Goal: Communication & Community: Participate in discussion

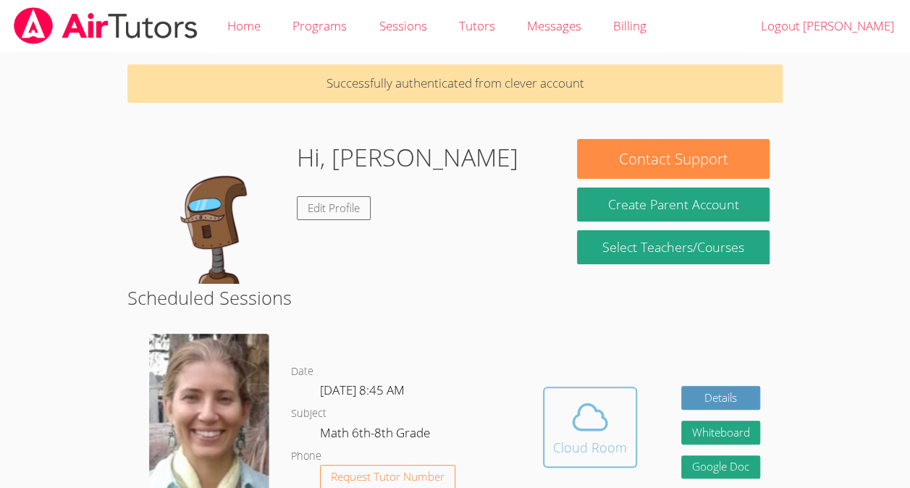
click at [587, 443] on div "Cloud Room" at bounding box center [590, 447] width 74 height 20
click at [591, 427] on icon at bounding box center [590, 417] width 41 height 41
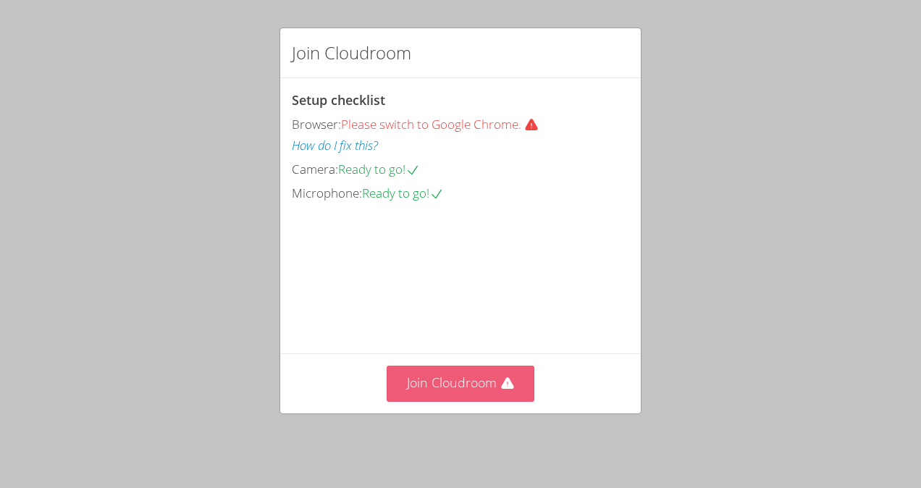
click at [464, 374] on button "Join Cloudroom" at bounding box center [461, 383] width 148 height 35
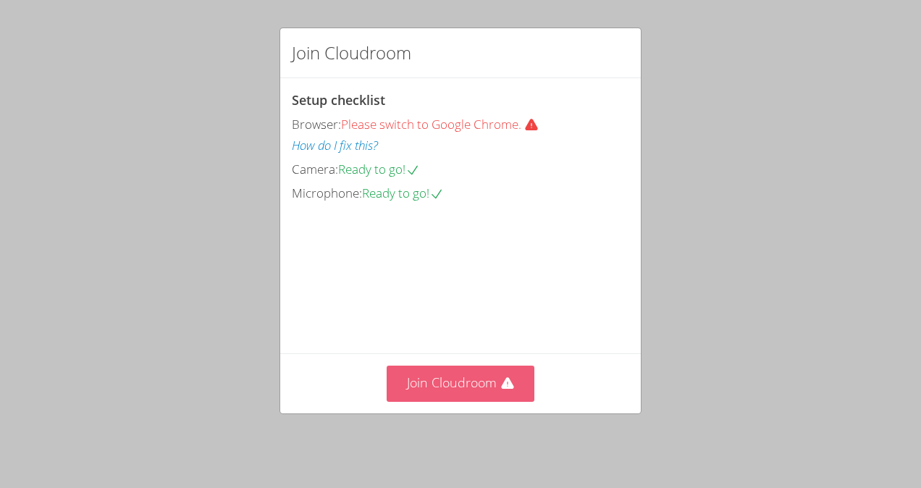
click at [477, 393] on button "Join Cloudroom" at bounding box center [461, 383] width 148 height 35
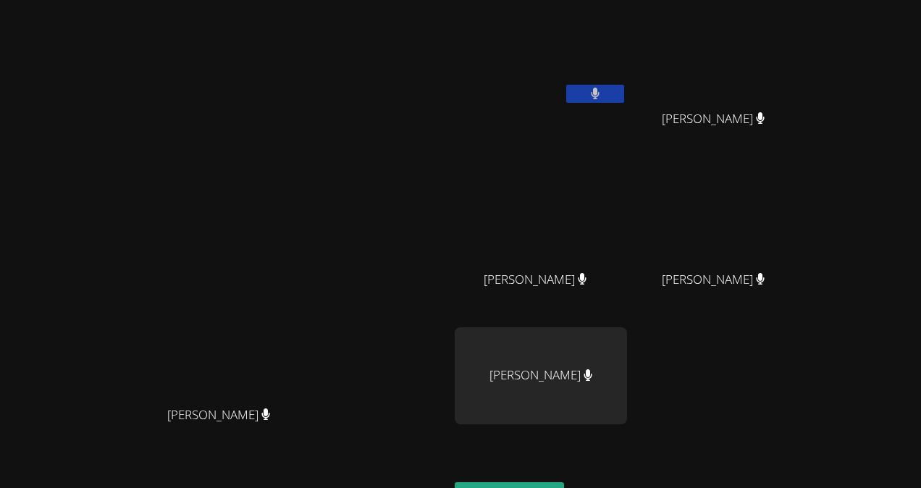
click at [627, 369] on div "Iker Gonzalez Feria" at bounding box center [541, 375] width 172 height 97
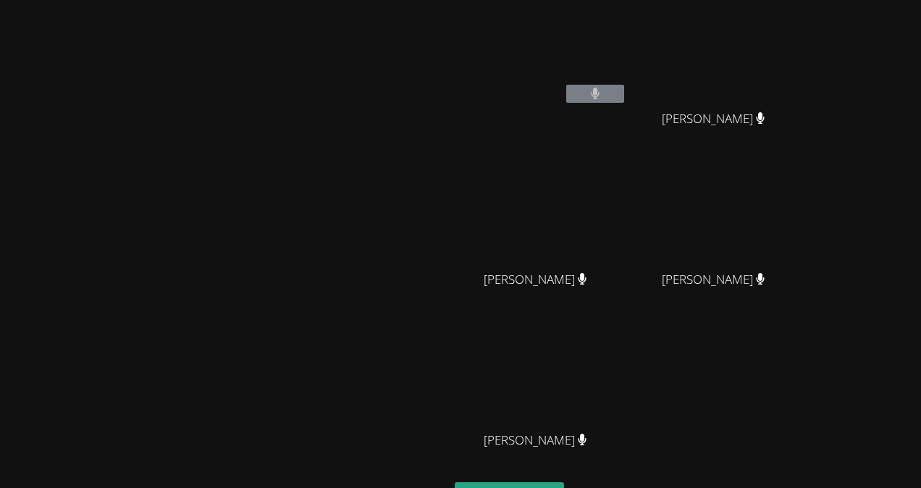
click at [293, 254] on video at bounding box center [224, 276] width 217 height 246
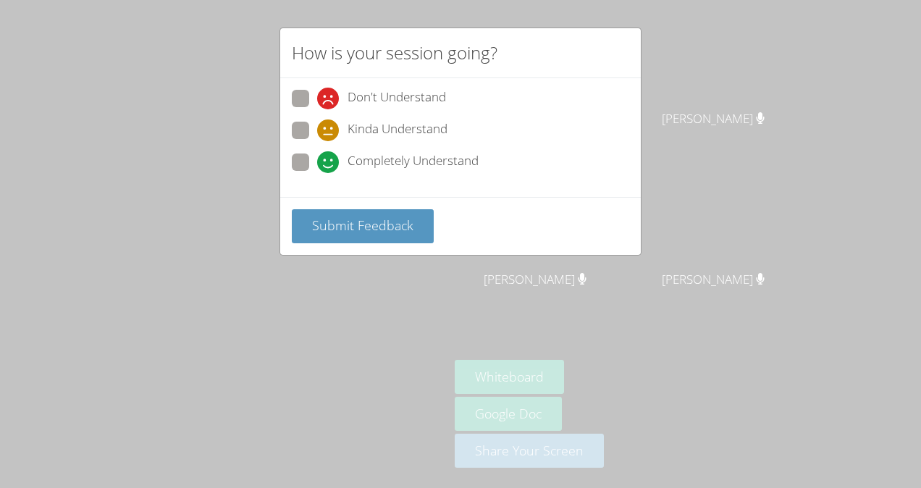
click at [317, 173] on span at bounding box center [317, 173] width 0 height 0
click at [317, 161] on input "Completely Understand" at bounding box center [323, 160] width 12 height 12
radio input "true"
click at [345, 217] on span "Submit Feedback" at bounding box center [362, 225] width 101 height 17
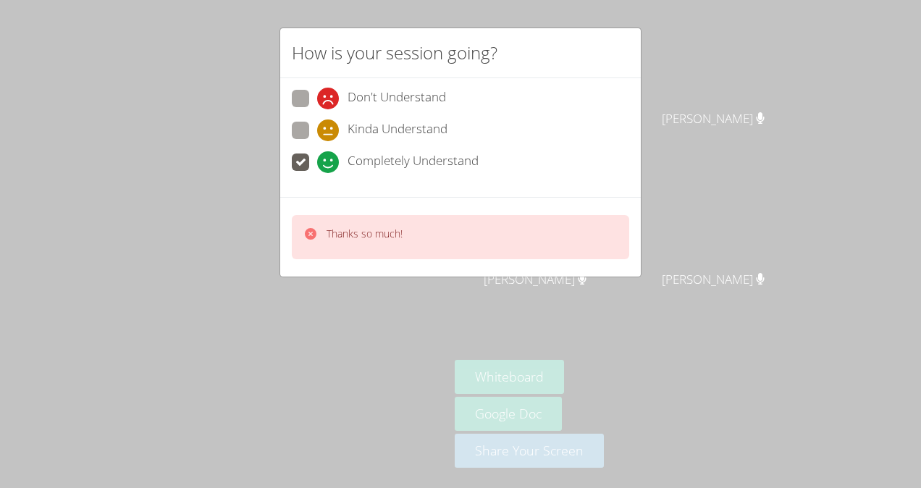
click at [343, 233] on p "Thanks so much!" at bounding box center [365, 234] width 76 height 14
click at [349, 240] on div "Thanks so much!" at bounding box center [365, 237] width 76 height 21
click at [374, 215] on div "Thanks so much!" at bounding box center [461, 237] width 338 height 44
click at [387, 249] on div "Thanks so much!" at bounding box center [461, 237] width 338 height 44
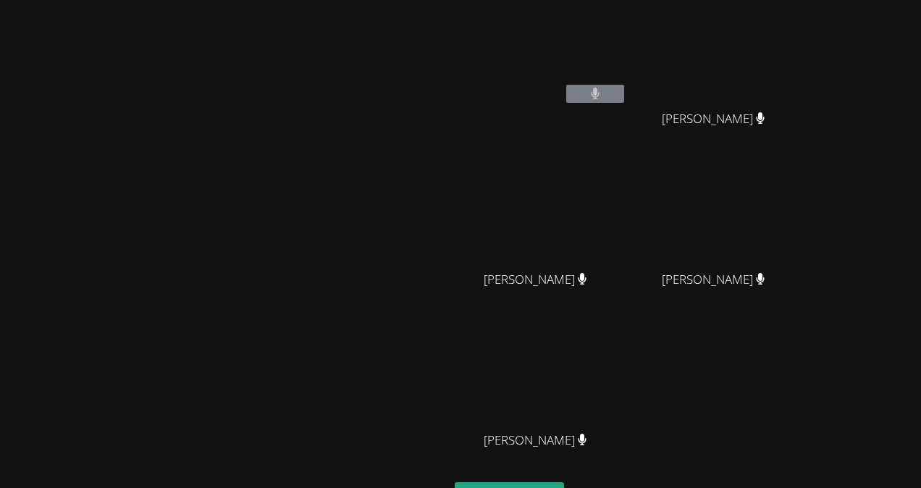
click at [333, 241] on video at bounding box center [224, 276] width 217 height 246
click at [116, 258] on video at bounding box center [224, 276] width 217 height 246
drag, startPoint x: 111, startPoint y: 258, endPoint x: 409, endPoint y: 261, distance: 297.7
click at [333, 261] on video at bounding box center [224, 276] width 217 height 246
click at [587, 272] on span "Kerwin Tavarez Pena" at bounding box center [536, 279] width 104 height 21
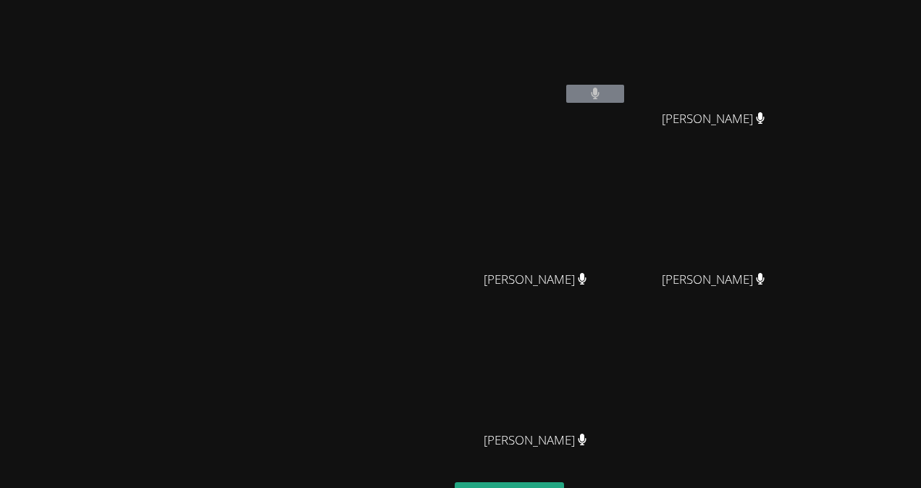
click at [587, 280] on icon at bounding box center [582, 279] width 9 height 12
click at [624, 99] on button at bounding box center [595, 94] width 58 height 18
drag, startPoint x: 882, startPoint y: 117, endPoint x: 698, endPoint y: 129, distance: 184.3
click at [698, 129] on div "Derick Lopez Quiroz Asdry Suzana Dominguez Asdry Suzana Dominguez Kerwin Tavare…" at bounding box center [630, 244] width 351 height 477
drag, startPoint x: 698, startPoint y: 129, endPoint x: 804, endPoint y: 142, distance: 106.6
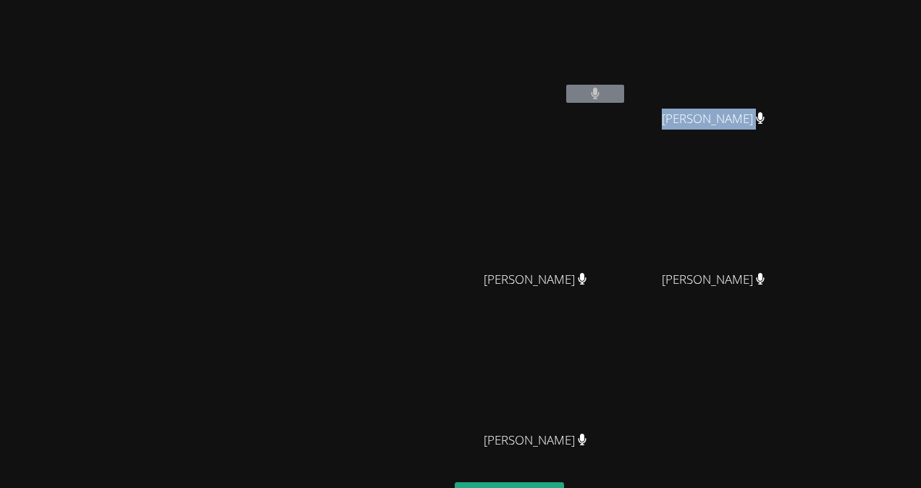
click at [804, 142] on div "Asdry Suzana Dominguez" at bounding box center [719, 132] width 172 height 58
click at [749, 146] on div "Asdry Suzana Dominguez" at bounding box center [719, 132] width 172 height 58
drag, startPoint x: 646, startPoint y: 96, endPoint x: 611, endPoint y: 8, distance: 95.0
click at [611, 8] on video at bounding box center [541, 54] width 172 height 97
drag, startPoint x: 346, startPoint y: 255, endPoint x: 346, endPoint y: 265, distance: 10.1
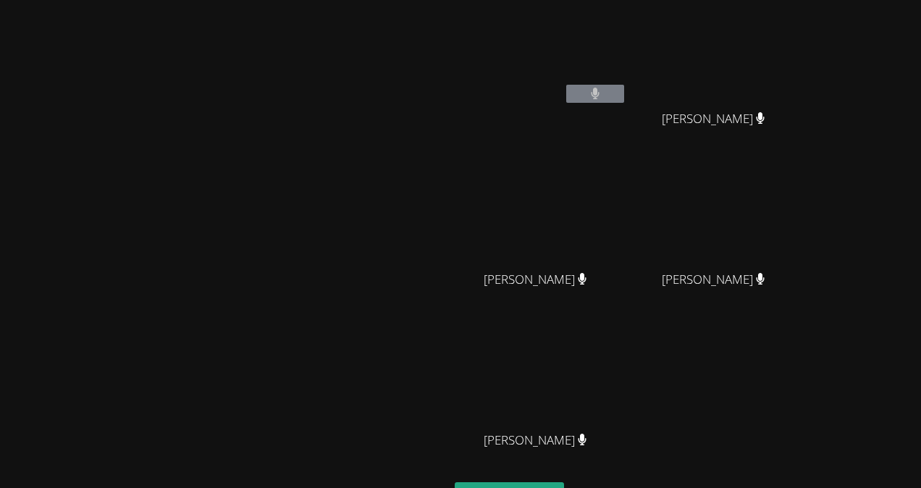
click at [333, 265] on video at bounding box center [224, 276] width 217 height 246
